Goal: Navigation & Orientation: Find specific page/section

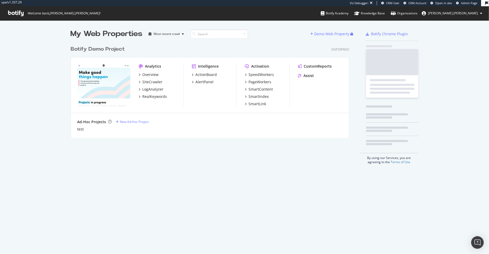
scroll to position [254, 489]
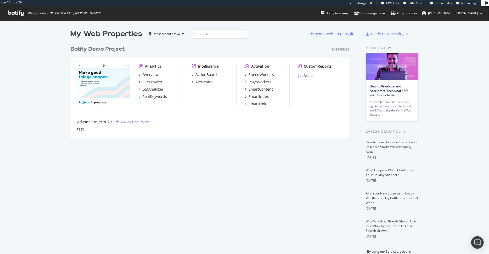
click at [469, 4] on span "Admin Page" at bounding box center [469, 3] width 16 height 4
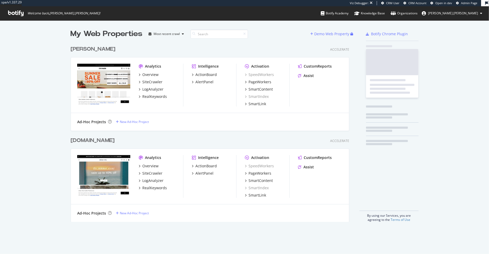
scroll to position [183, 282]
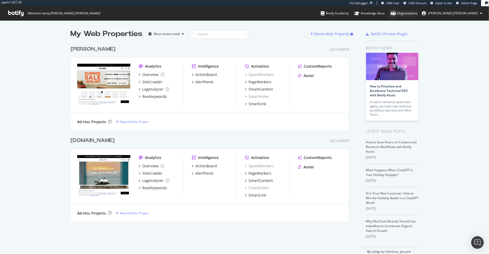
click at [417, 12] on div "Organizations" at bounding box center [403, 13] width 27 height 5
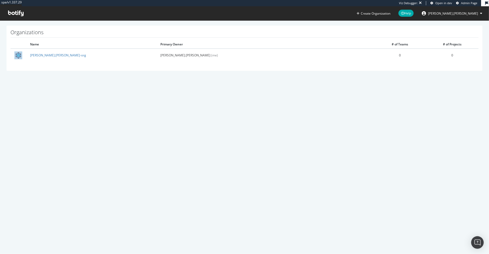
click at [468, 13] on span "[PERSON_NAME].[PERSON_NAME]" at bounding box center [453, 13] width 50 height 4
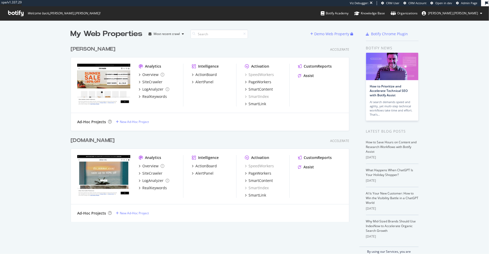
scroll to position [183, 282]
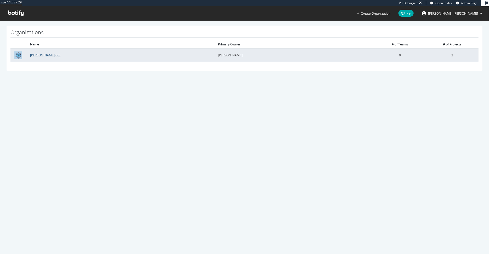
click at [39, 54] on link "[PERSON_NAME] org" at bounding box center [45, 55] width 30 height 4
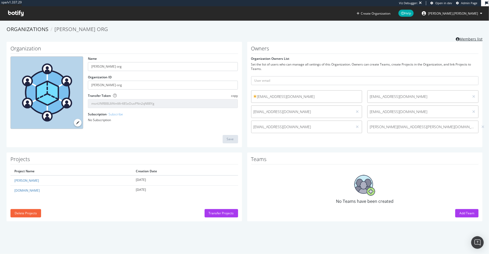
click at [463, 38] on link "Members list" at bounding box center [468, 38] width 27 height 7
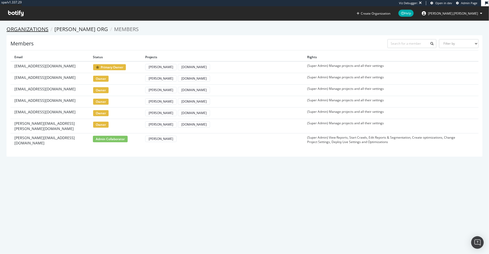
click at [44, 28] on link "Organizations" at bounding box center [28, 29] width 42 height 7
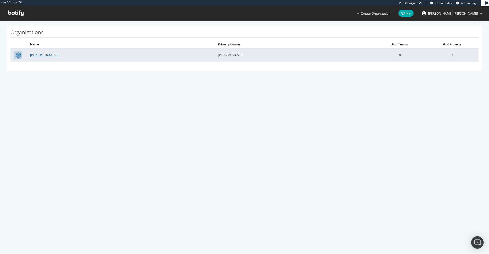
click at [51, 55] on link "Steven Madden org" at bounding box center [45, 55] width 30 height 4
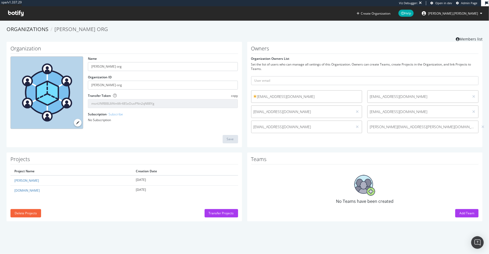
click at [466, 14] on span "[PERSON_NAME].[PERSON_NAME]" at bounding box center [453, 13] width 50 height 4
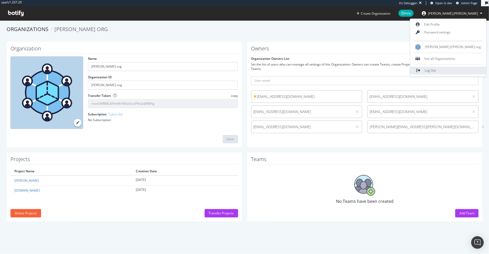
click at [436, 70] on span "Log Out" at bounding box center [430, 70] width 11 height 4
